Goal: Find specific page/section: Find specific page/section

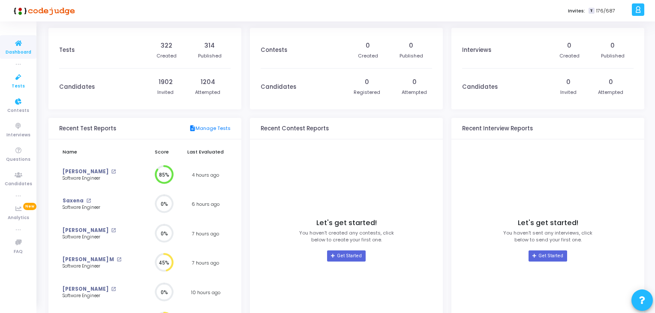
click at [26, 80] on icon at bounding box center [18, 77] width 18 height 11
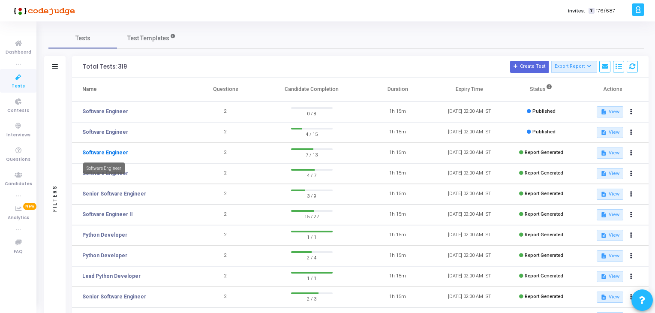
click at [106, 154] on link "Software Engineer" at bounding box center [105, 153] width 46 height 8
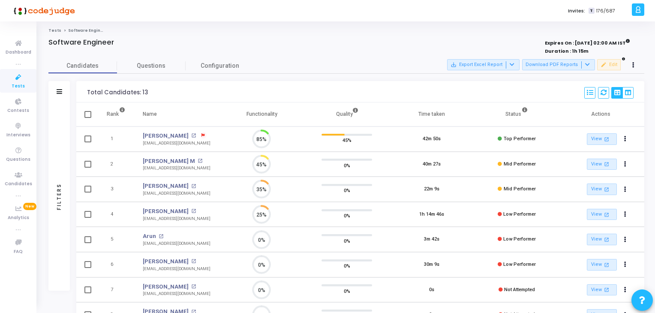
scroll to position [18, 22]
click at [27, 83] on link "Tests" at bounding box center [18, 81] width 36 height 24
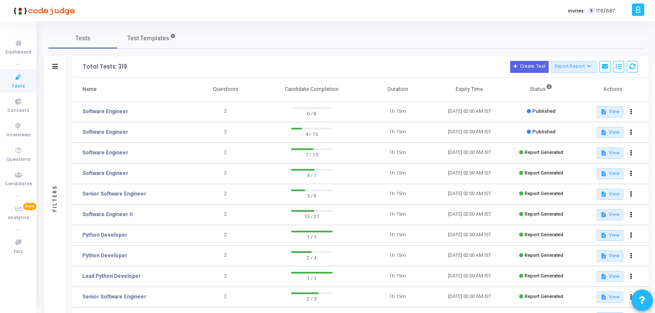
click at [70, 125] on div "Filters Filters Test Name: search Status Draft Published Expired Archived Job R…" at bounding box center [346, 245] width 604 height 378
click at [87, 128] on link "Software Engineer" at bounding box center [105, 132] width 46 height 8
